Goal: Task Accomplishment & Management: Manage account settings

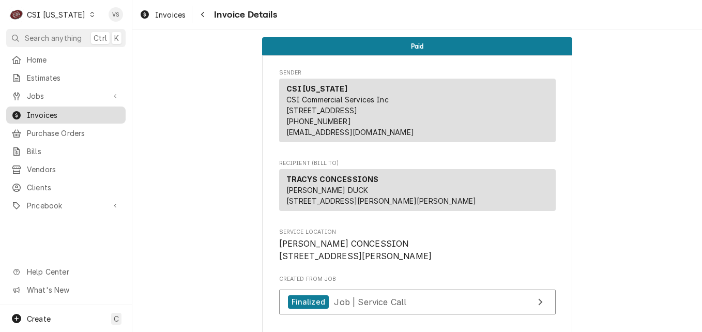
click at [56, 113] on span "Invoices" at bounding box center [74, 115] width 94 height 11
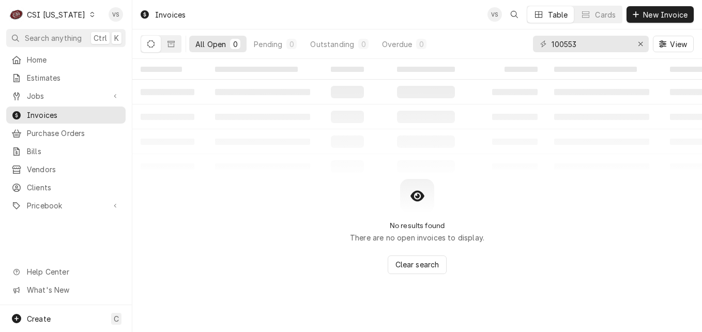
click at [90, 17] on icon "Dynamic Content Wrapper" at bounding box center [92, 14] width 5 height 5
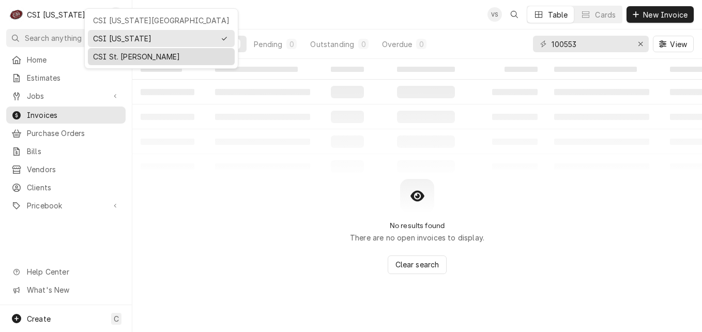
click at [109, 54] on div "CSI St. [PERSON_NAME]" at bounding box center [161, 56] width 137 height 11
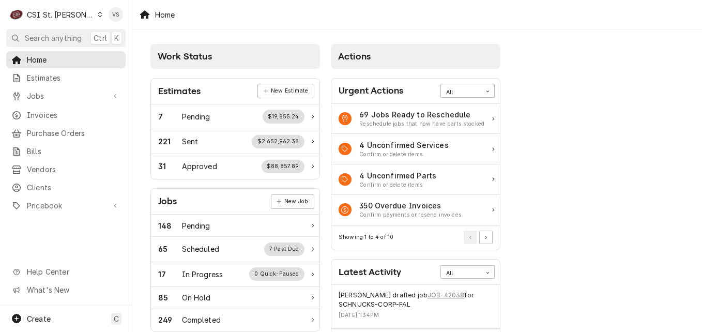
click at [49, 111] on span "Invoices" at bounding box center [74, 115] width 94 height 11
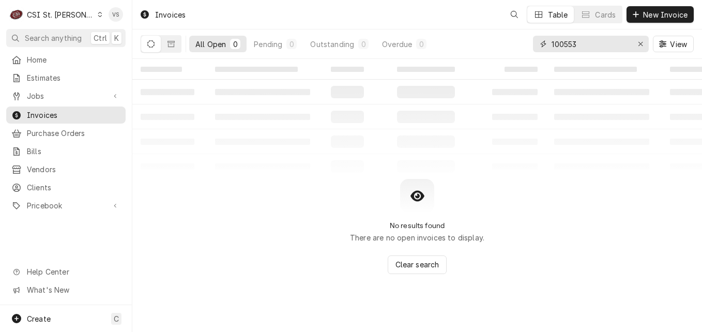
click at [538, 46] on div "100553" at bounding box center [591, 44] width 116 height 17
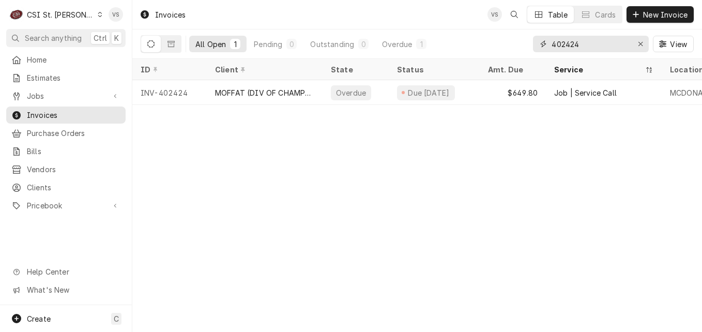
type input "402424"
click at [58, 182] on span "Clients" at bounding box center [74, 187] width 94 height 11
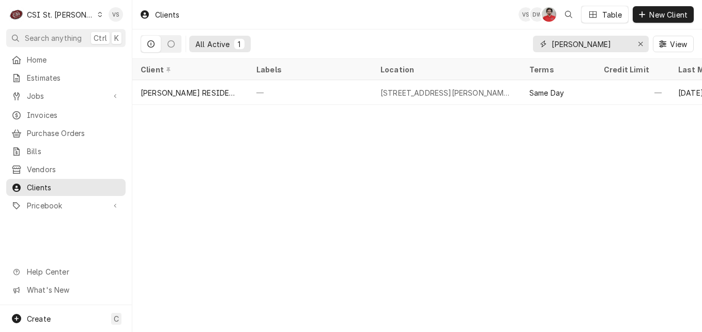
drag, startPoint x: 543, startPoint y: 43, endPoint x: 532, endPoint y: 43, distance: 10.4
click at [536, 43] on div "[PERSON_NAME]" at bounding box center [591, 44] width 116 height 17
type input "W"
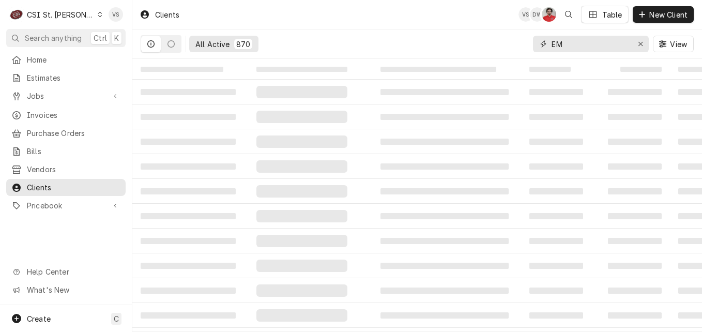
type input "E"
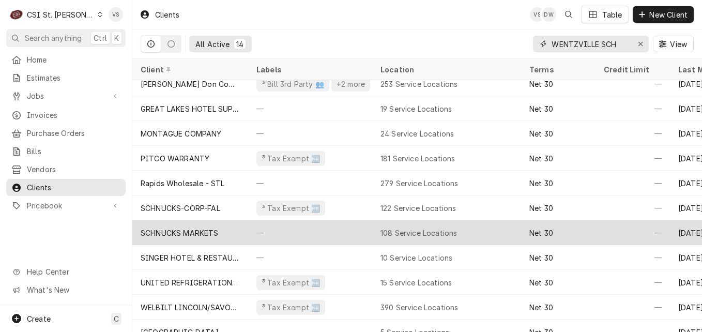
scroll to position [101, 0]
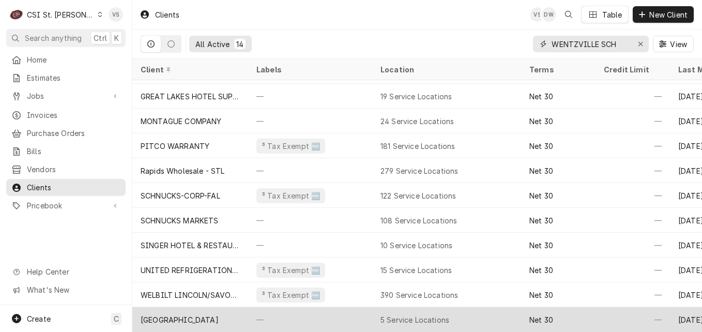
type input "WENTZVILLE SCH"
click at [219, 315] on div "[GEOGRAPHIC_DATA]" at bounding box center [180, 320] width 78 height 11
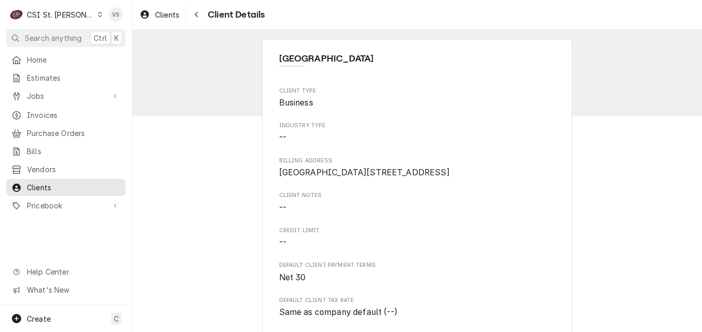
scroll to position [466, 0]
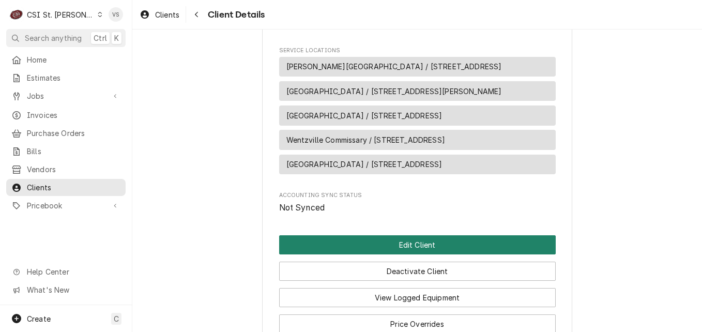
click at [385, 255] on button "Edit Client" at bounding box center [417, 244] width 277 height 19
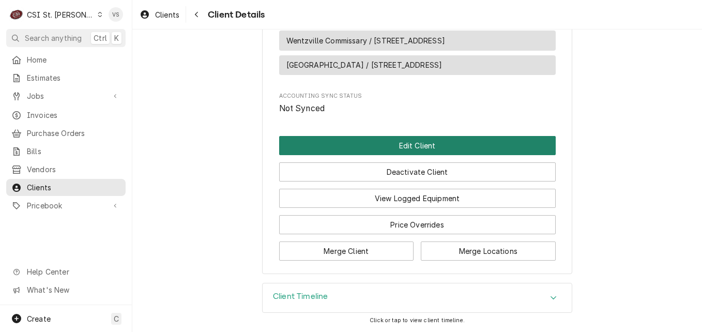
scroll to position [611, 0]
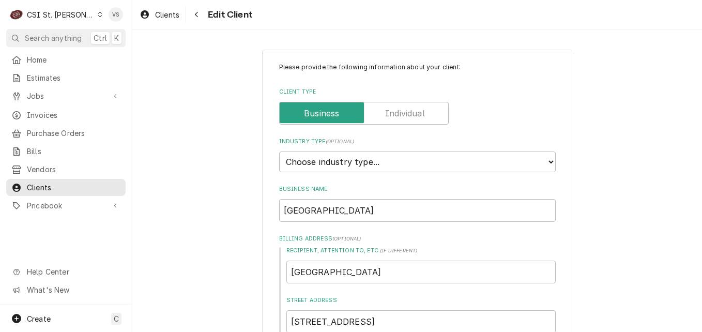
scroll to position [466, 0]
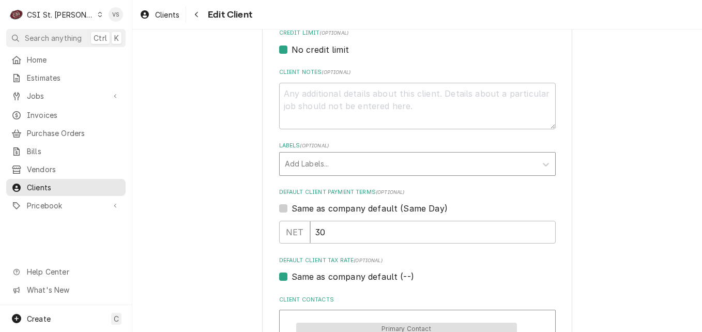
click at [305, 165] on div "Labels" at bounding box center [408, 164] width 247 height 19
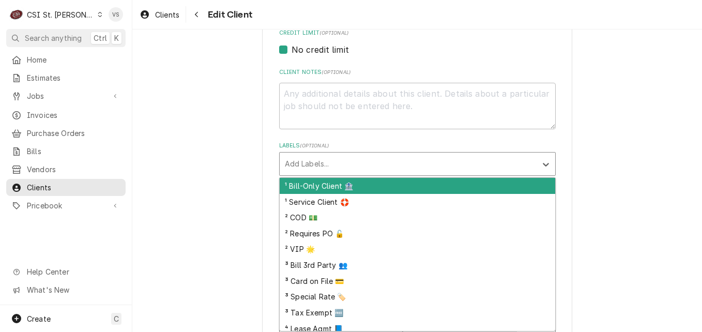
scroll to position [37, 0]
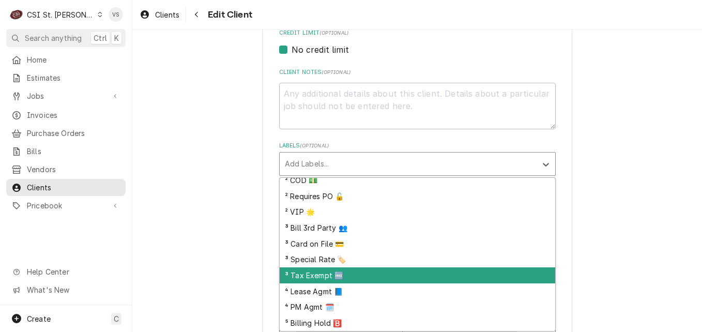
click at [305, 273] on div "³ Tax Exempt 🆓" at bounding box center [418, 275] width 276 height 16
type textarea "x"
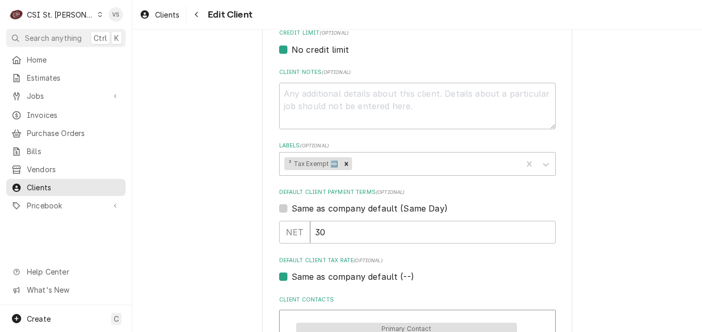
click at [292, 275] on label "Same as company default (--)" at bounding box center [353, 277] width 123 height 12
click at [292, 275] on input "Same as company default (--)" at bounding box center [430, 282] width 277 height 23
checkbox input "false"
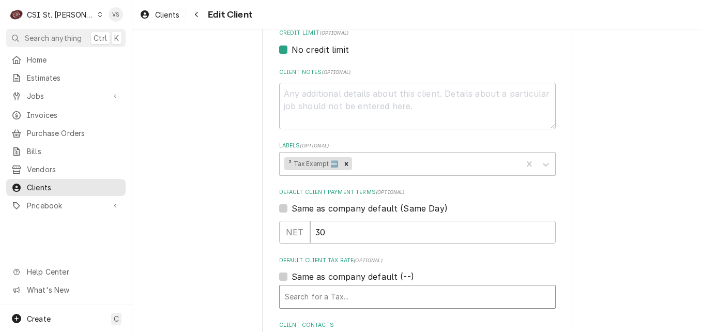
click at [327, 294] on div "Default Client Tax Rate" at bounding box center [417, 297] width 265 height 19
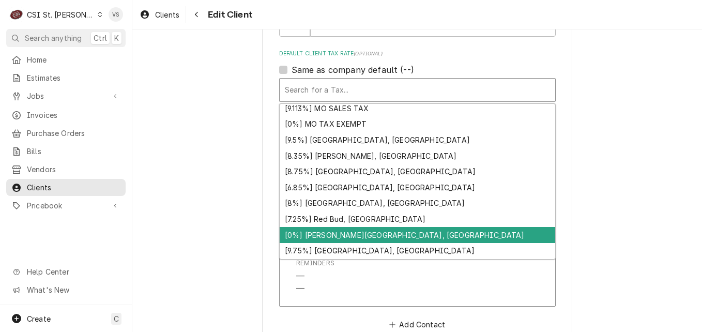
scroll to position [372, 0]
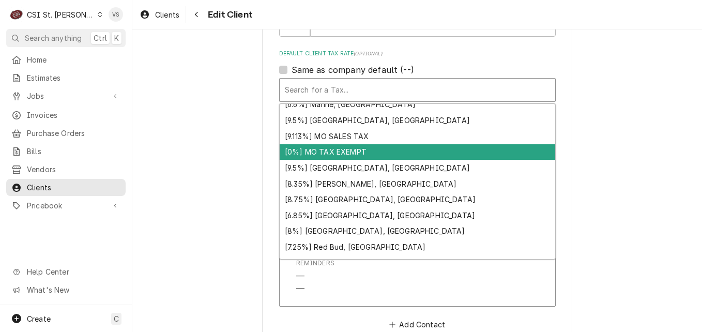
click at [312, 155] on div "[0%] MO TAX EXEMPT" at bounding box center [418, 152] width 276 height 16
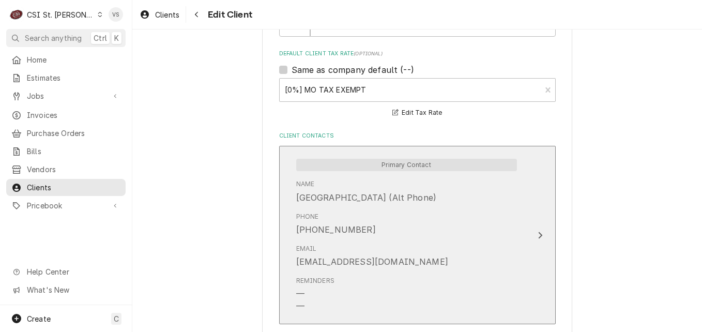
scroll to position [945, 0]
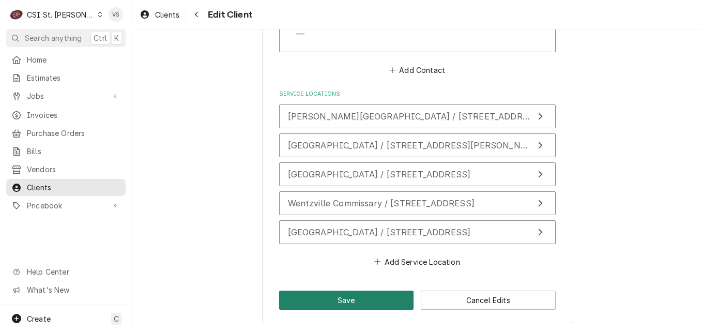
click at [330, 304] on button "Save" at bounding box center [346, 300] width 135 height 19
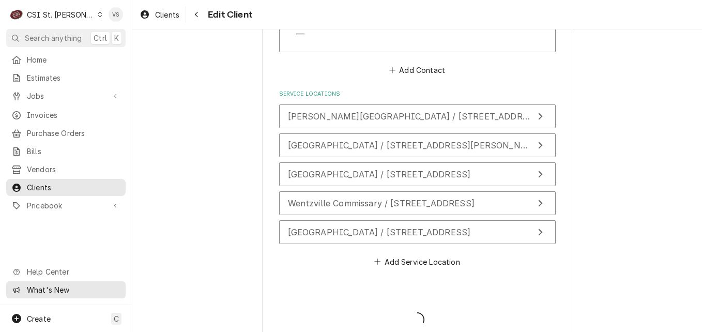
type textarea "x"
